Goal: Task Accomplishment & Management: Manage account settings

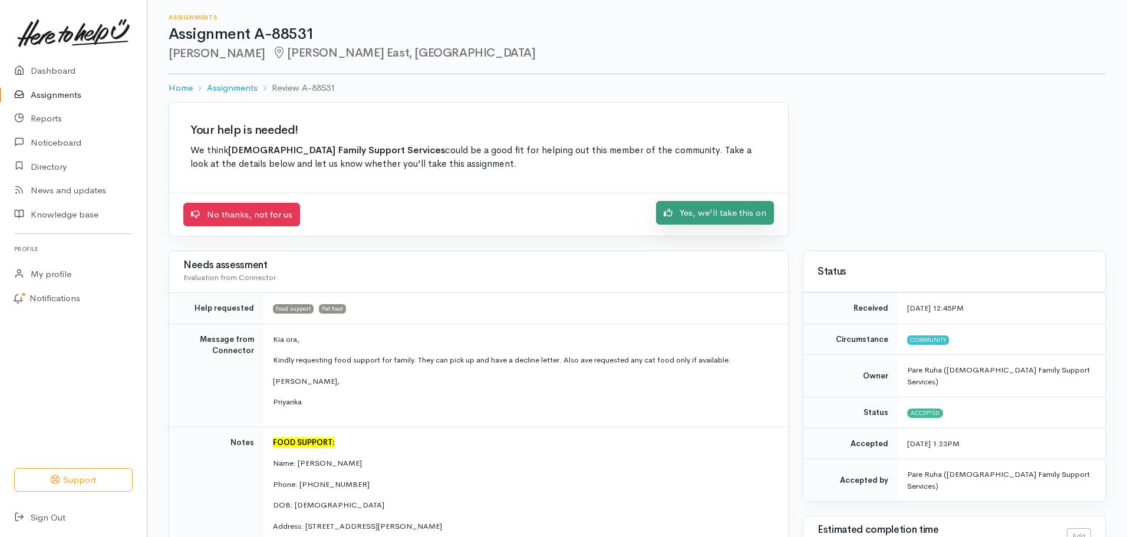
click at [732, 214] on link "Yes, we'll take this on" at bounding box center [715, 213] width 118 height 24
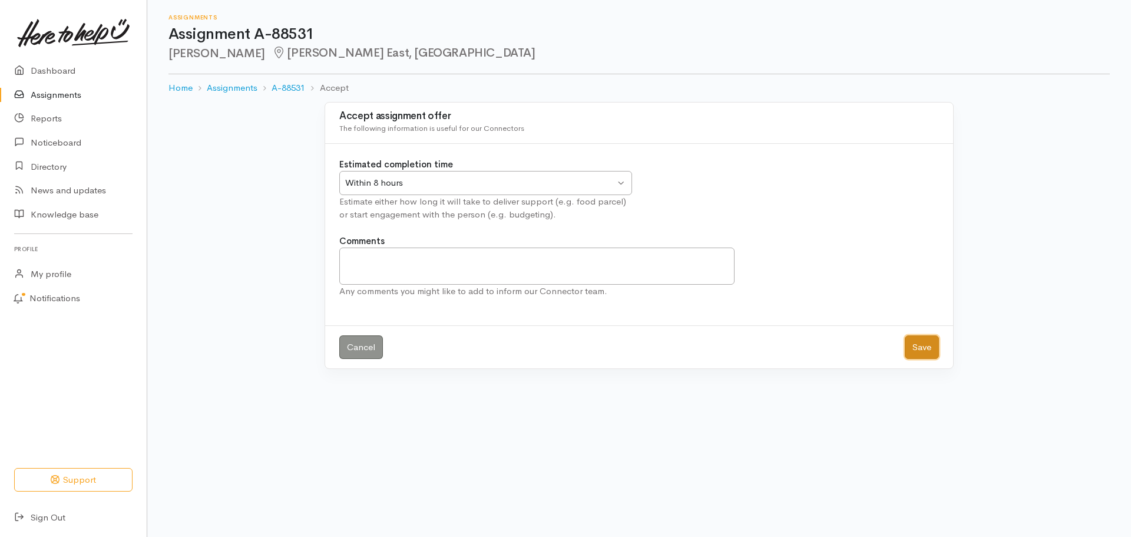
click at [919, 349] on button "Save" at bounding box center [922, 347] width 34 height 24
click at [919, 341] on button "Save" at bounding box center [922, 347] width 34 height 24
click at [47, 91] on link "Assignments" at bounding box center [73, 95] width 147 height 24
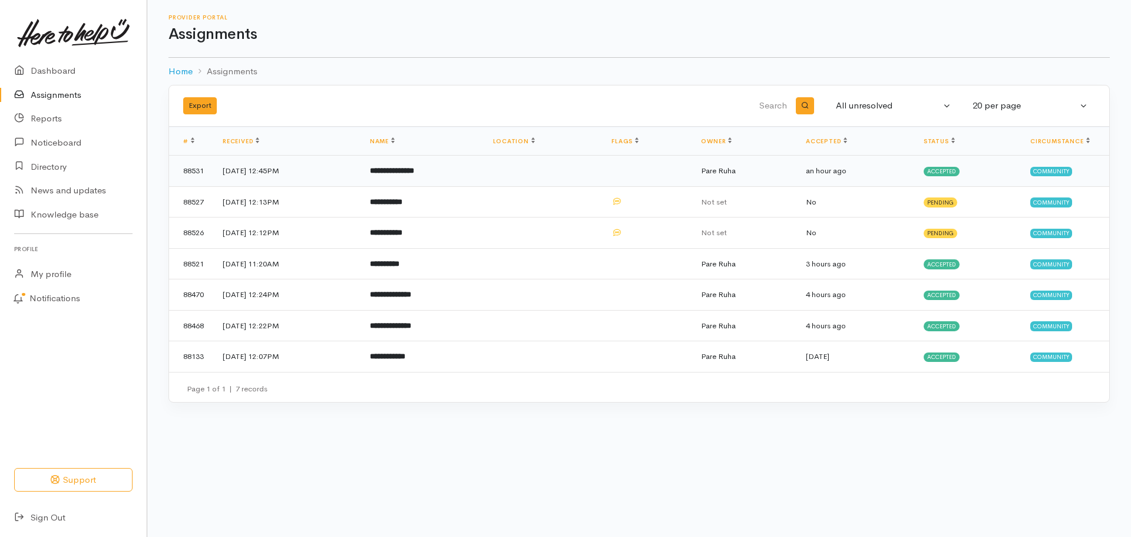
click at [412, 172] on b "**********" at bounding box center [392, 171] width 44 height 8
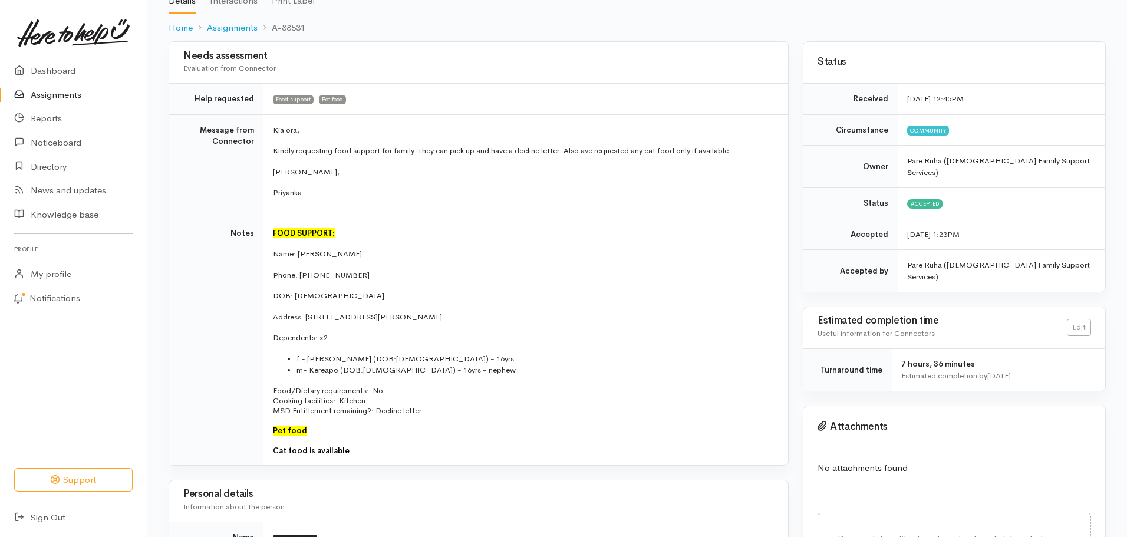
scroll to position [118, 0]
